Goal: Transaction & Acquisition: Subscribe to service/newsletter

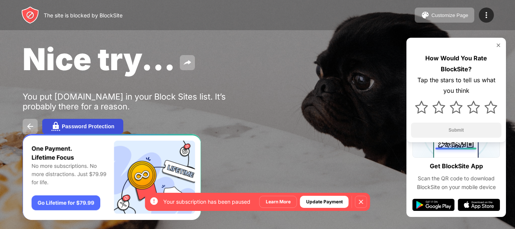
click at [93, 127] on div "Password Protection" at bounding box center [88, 126] width 52 height 6
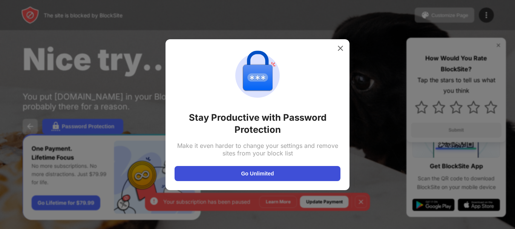
click at [230, 173] on button "Go Unlimited" at bounding box center [258, 173] width 166 height 15
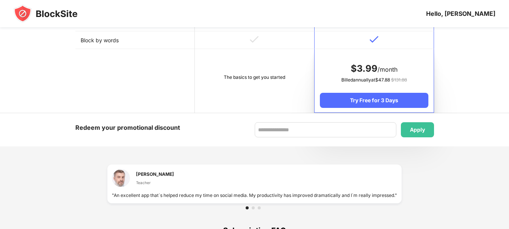
scroll to position [544, 0]
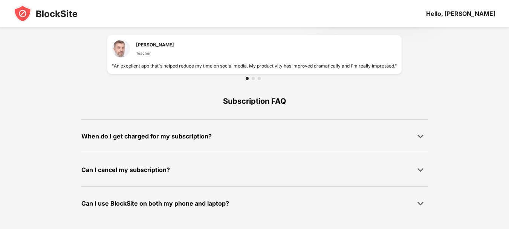
click at [253, 77] on div at bounding box center [253, 78] width 3 height 3
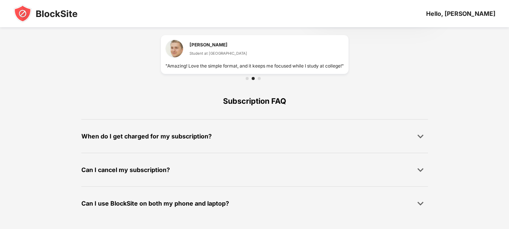
click at [258, 78] on div at bounding box center [259, 78] width 3 height 3
